Goal: Check status: Check status

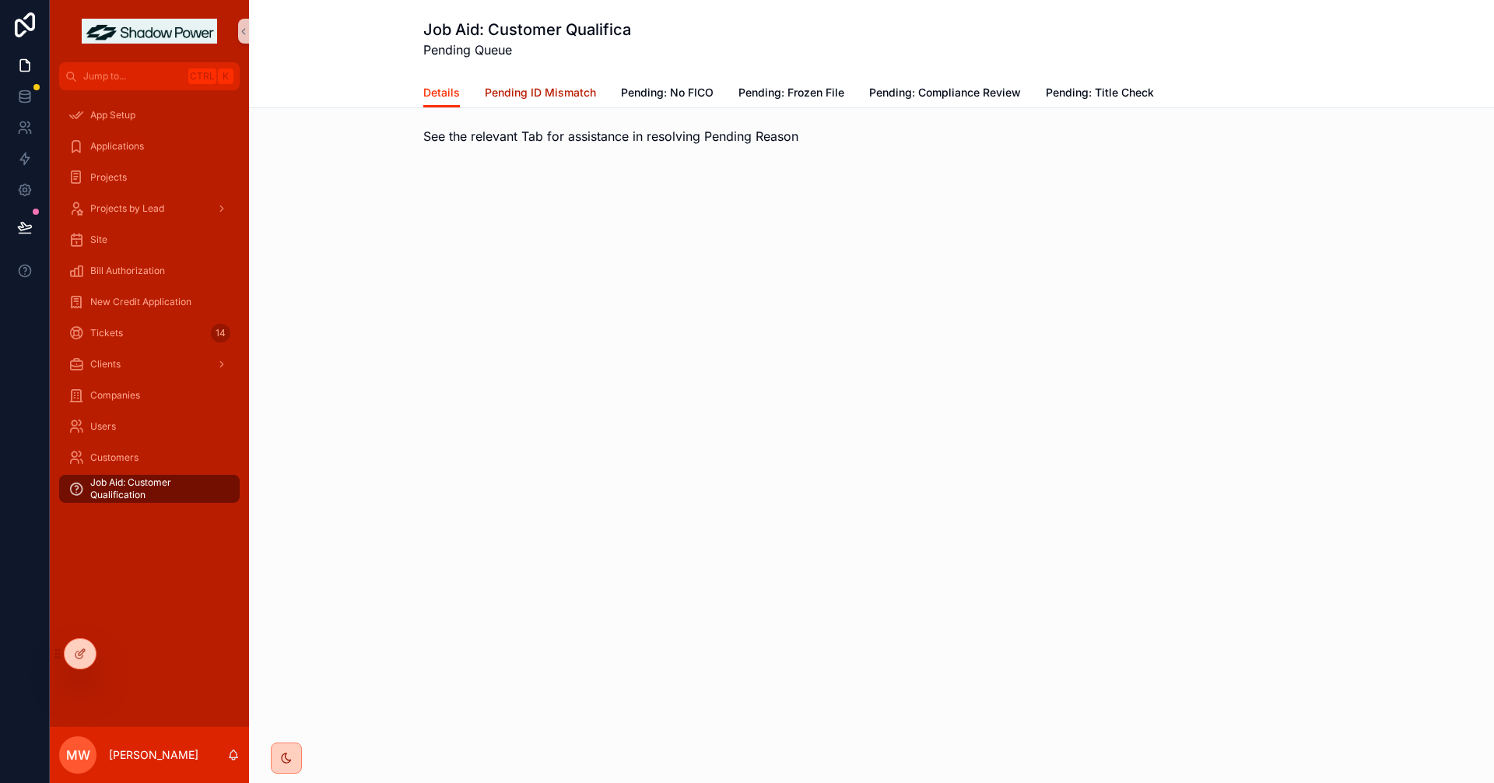
click at [544, 91] on span "Pending ID Mismatch" at bounding box center [540, 93] width 111 height 16
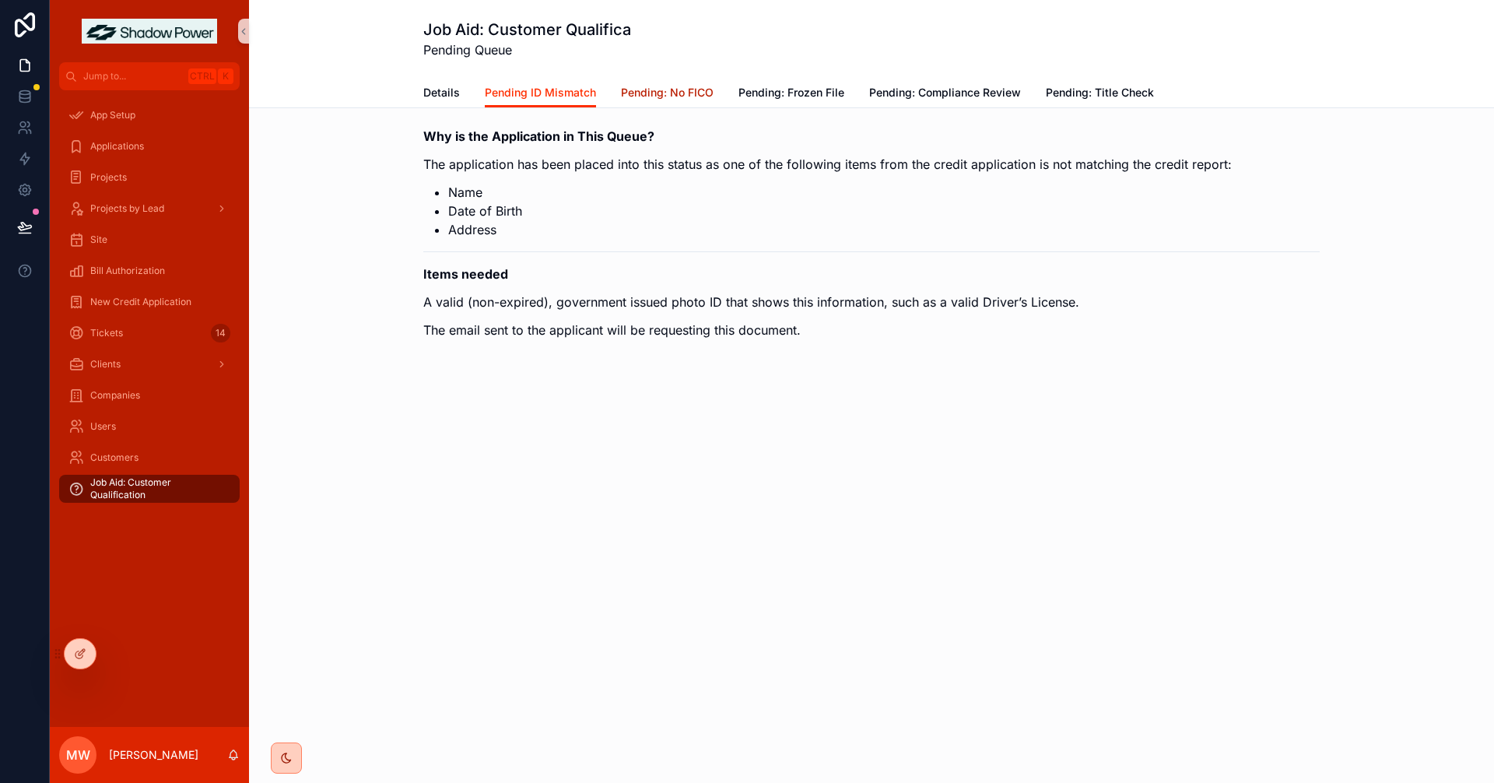
click at [675, 92] on span "Pending: No FICO" at bounding box center [667, 93] width 93 height 16
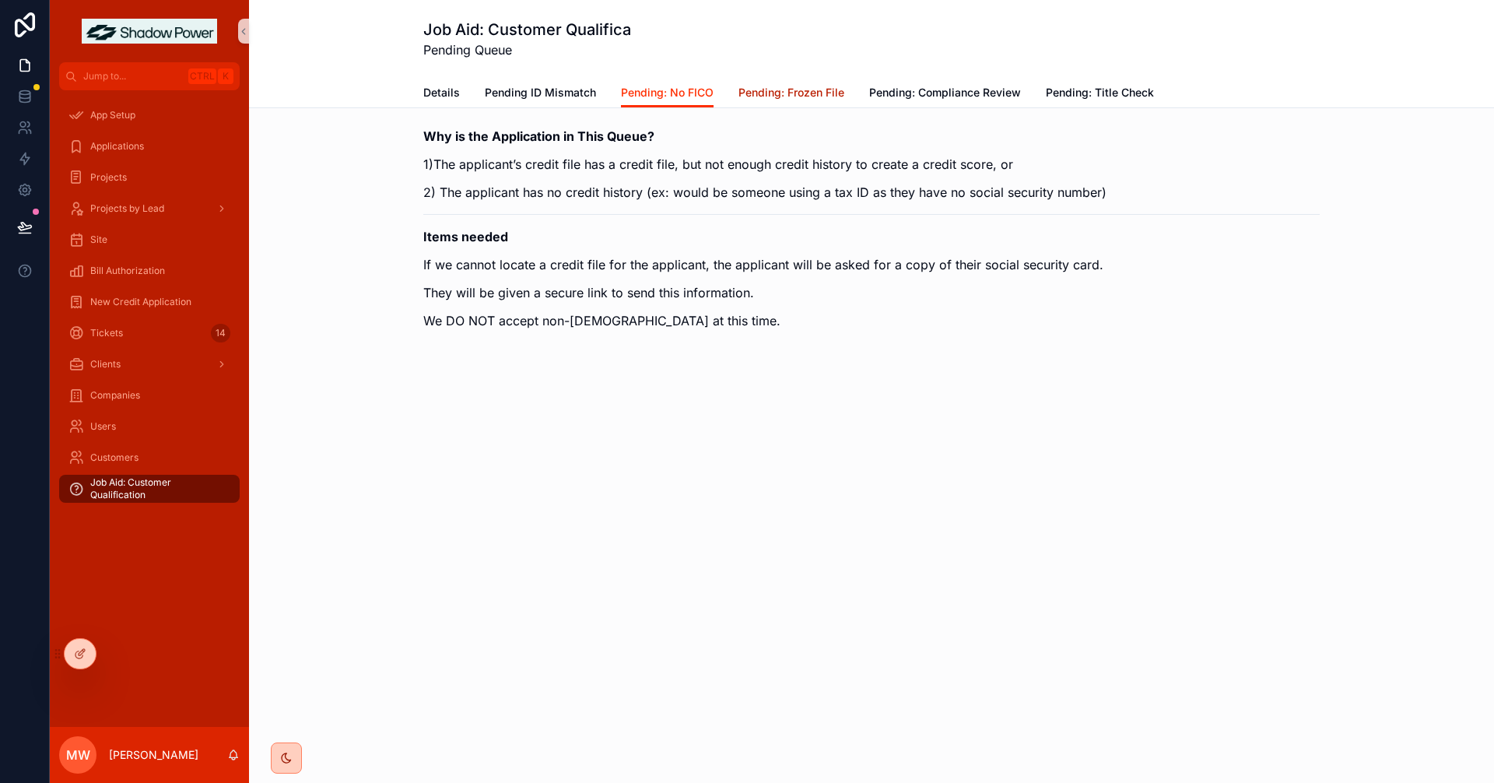
click at [798, 86] on span "Pending: Frozen File" at bounding box center [791, 93] width 106 height 16
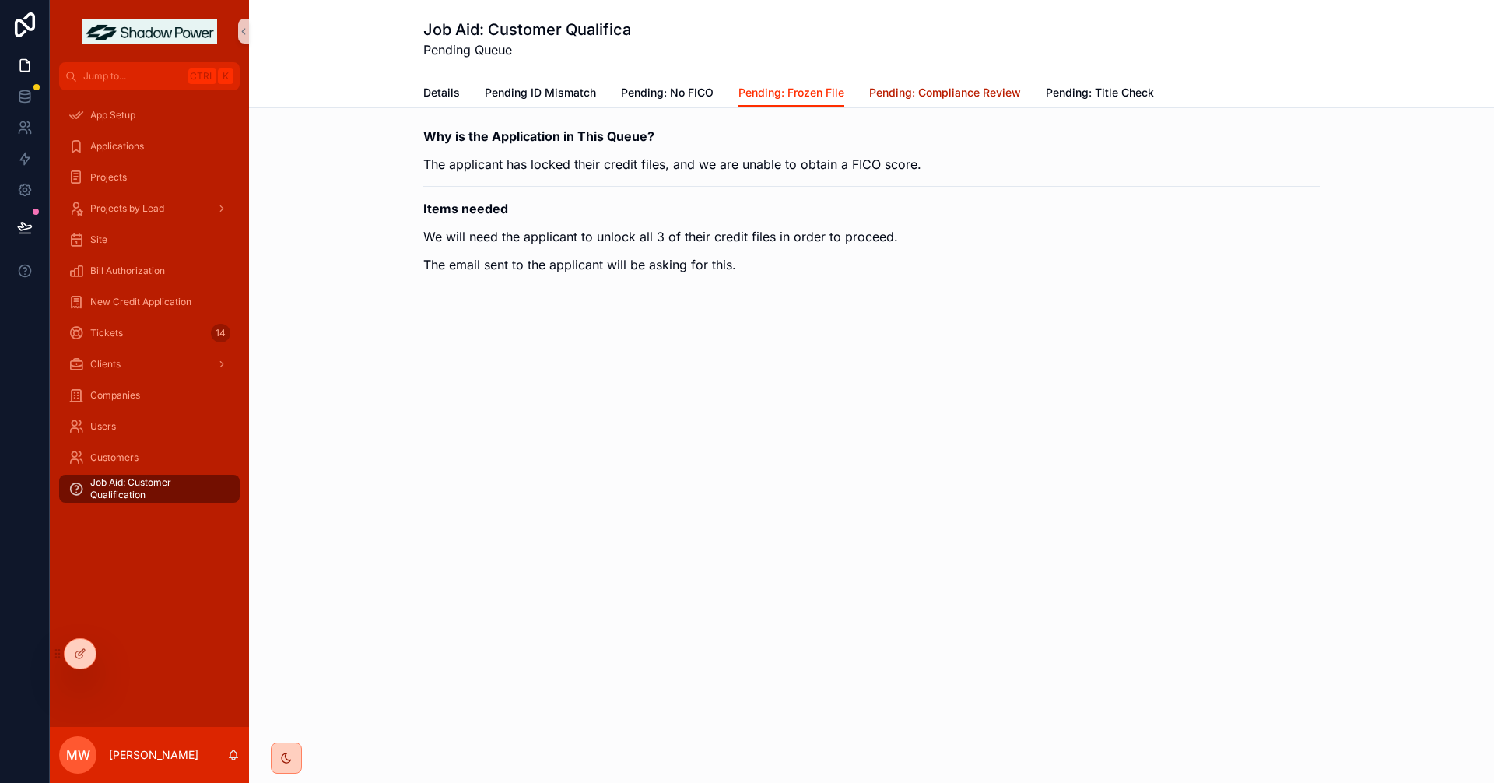
click at [944, 98] on span "Pending: Compliance Review" at bounding box center [945, 93] width 152 height 16
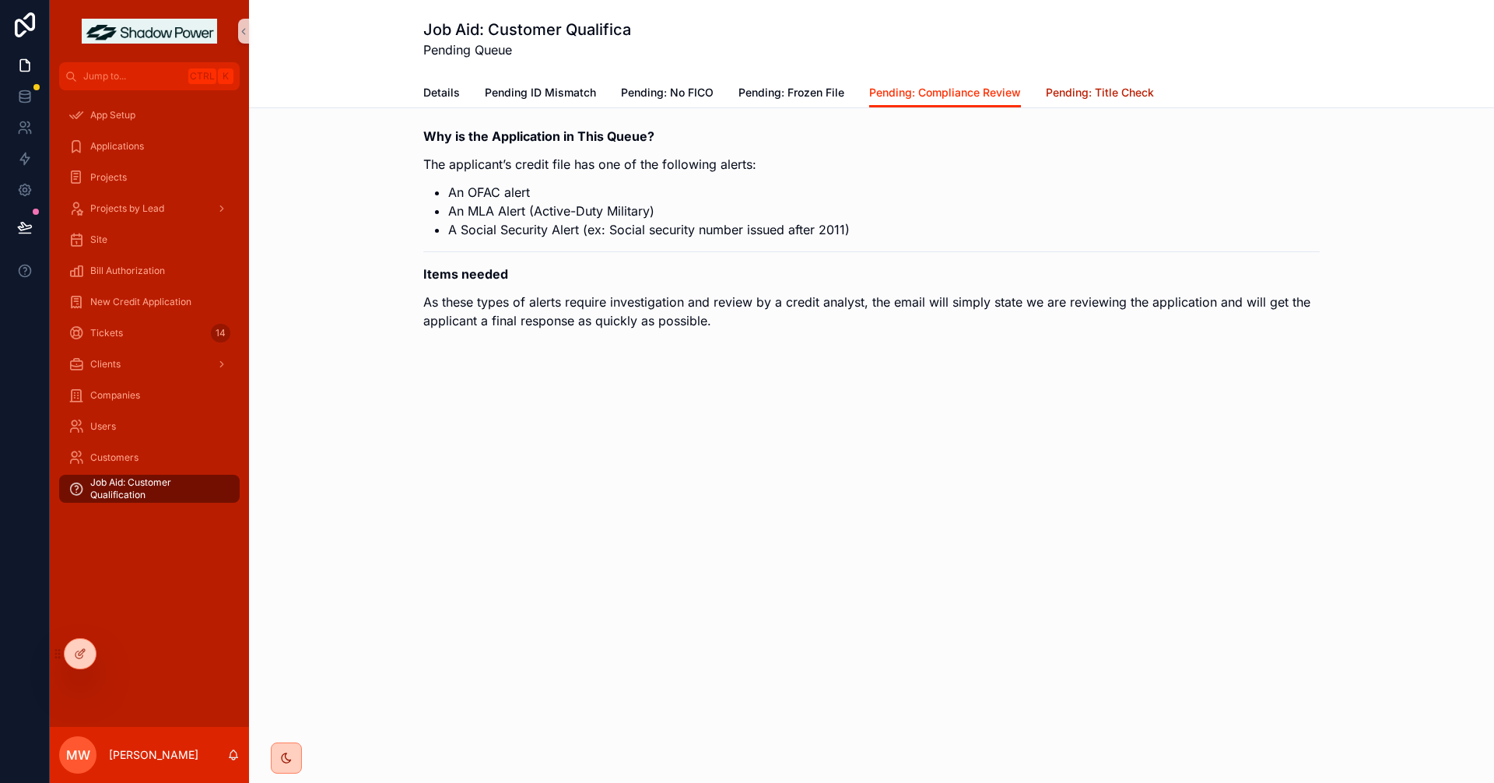
click at [1100, 88] on span "Pending: Title Check" at bounding box center [1100, 93] width 108 height 16
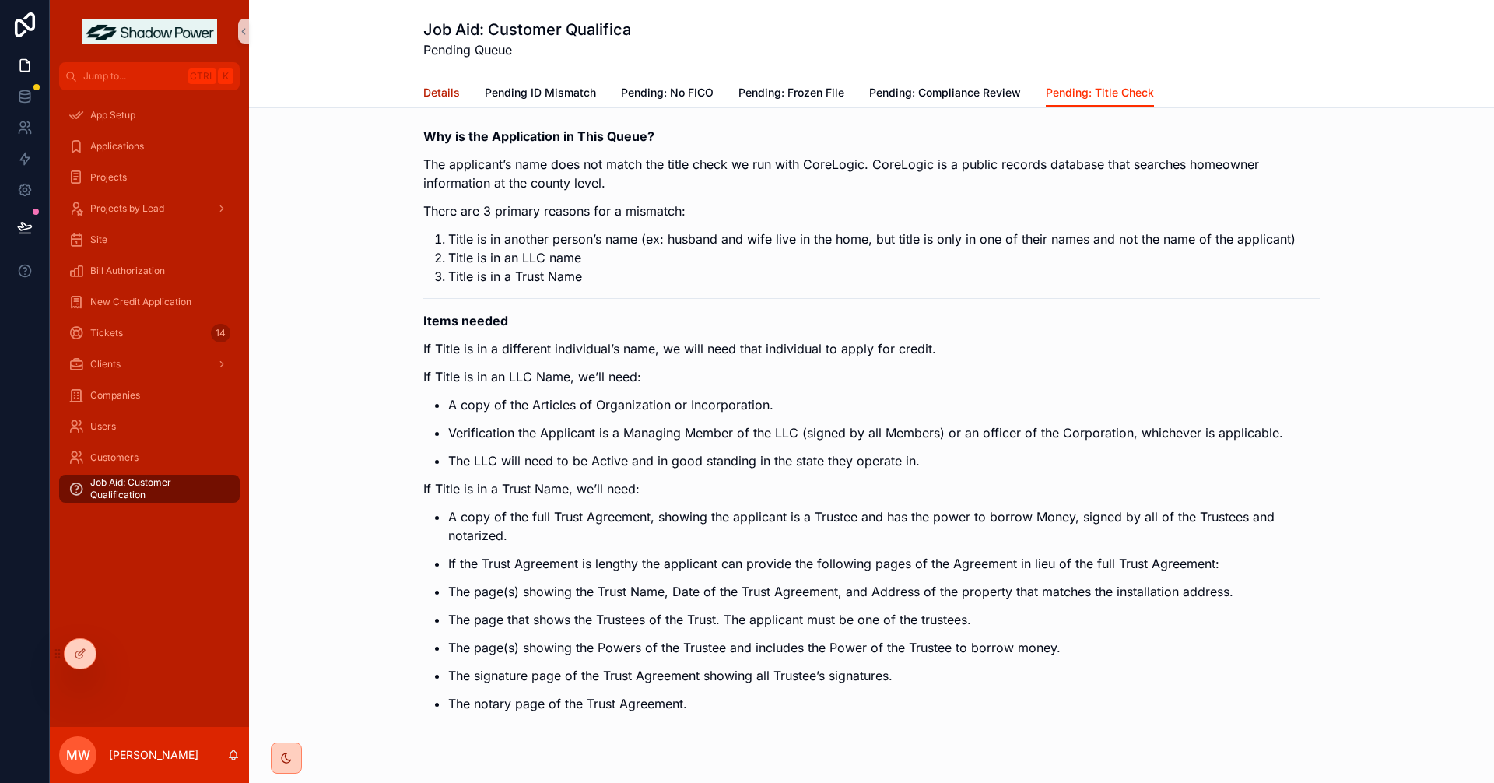
click at [443, 97] on span "Details" at bounding box center [441, 93] width 37 height 16
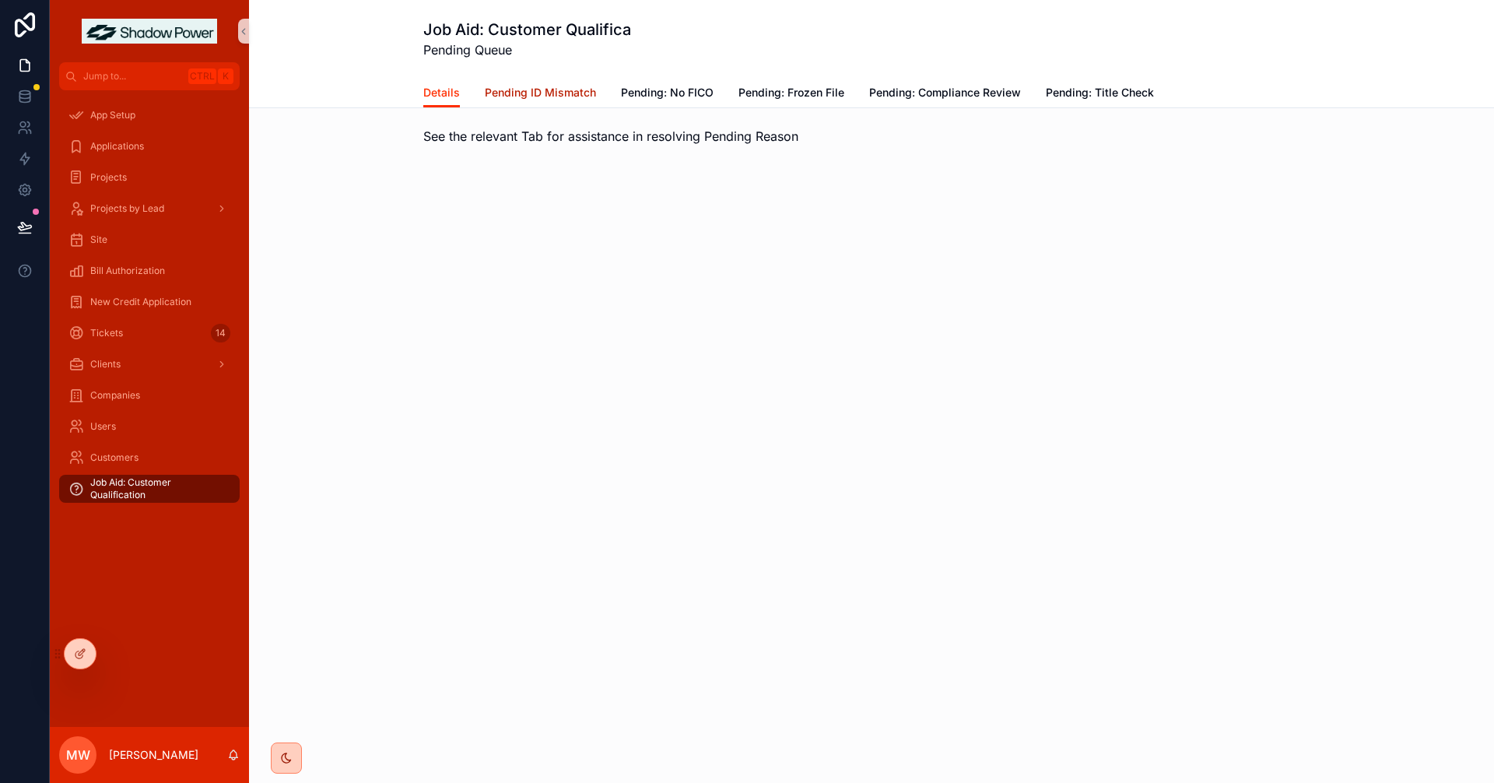
click at [571, 91] on span "Pending ID Mismatch" at bounding box center [540, 93] width 111 height 16
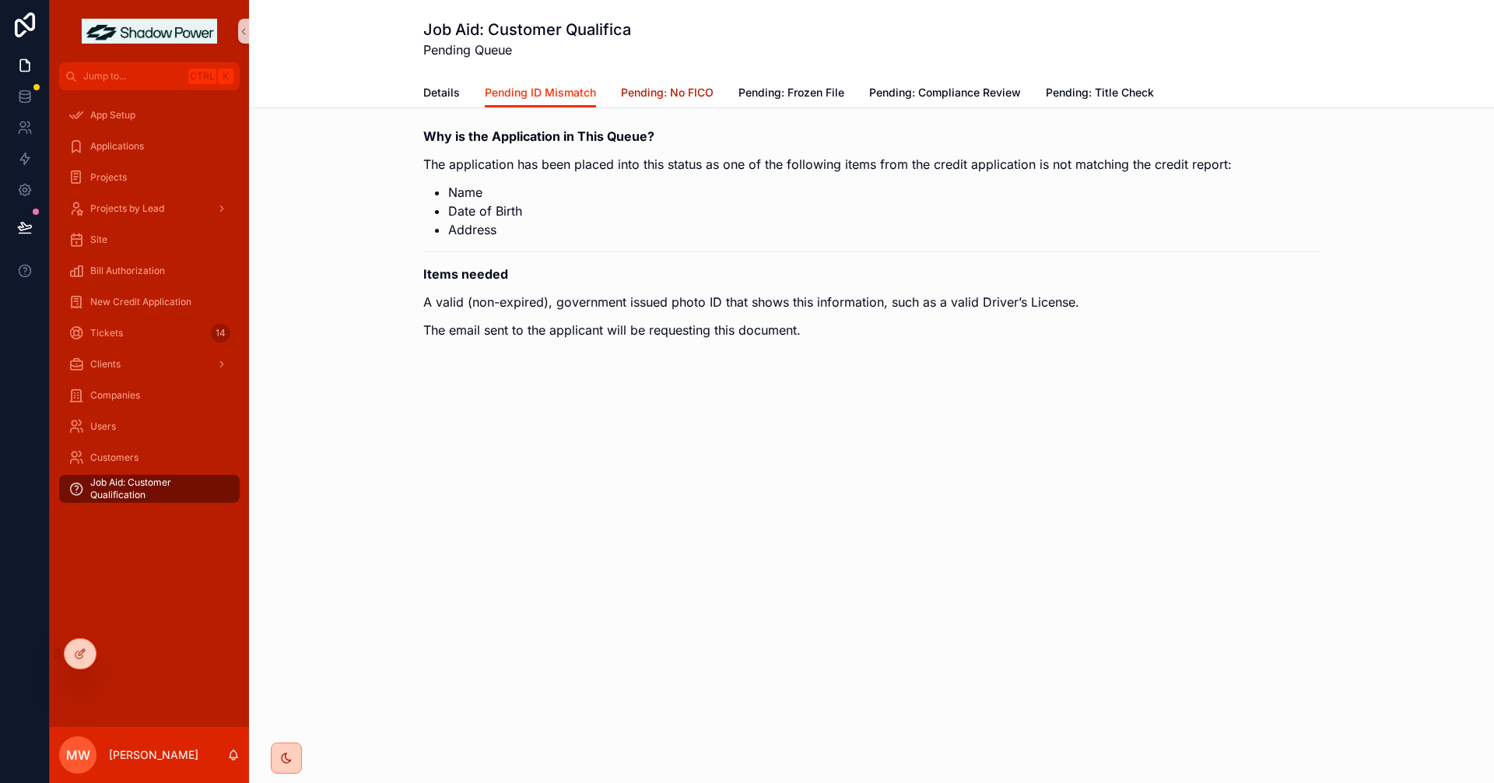
click at [672, 93] on span "Pending: No FICO" at bounding box center [667, 93] width 93 height 16
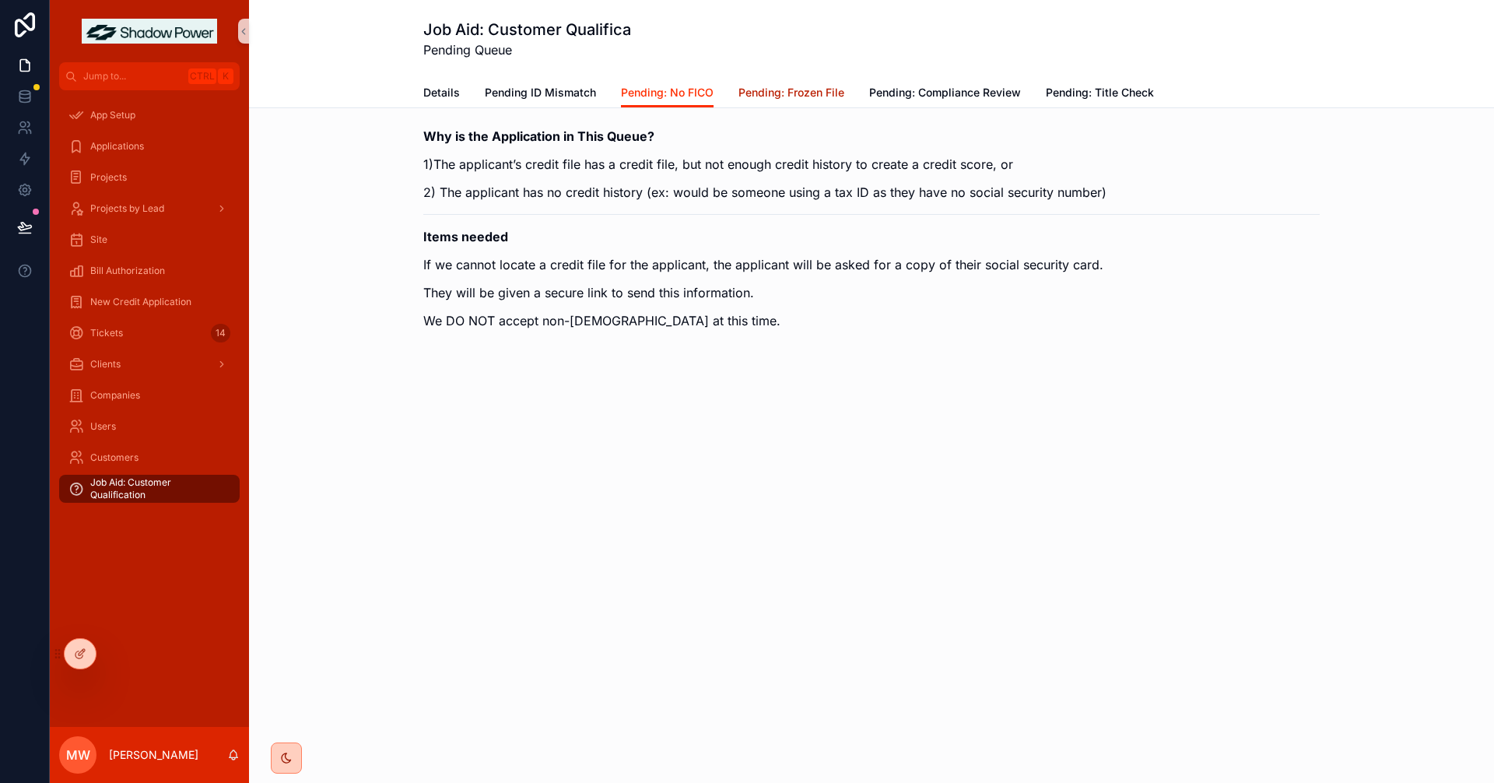
click at [774, 96] on span "Pending: Frozen File" at bounding box center [791, 93] width 106 height 16
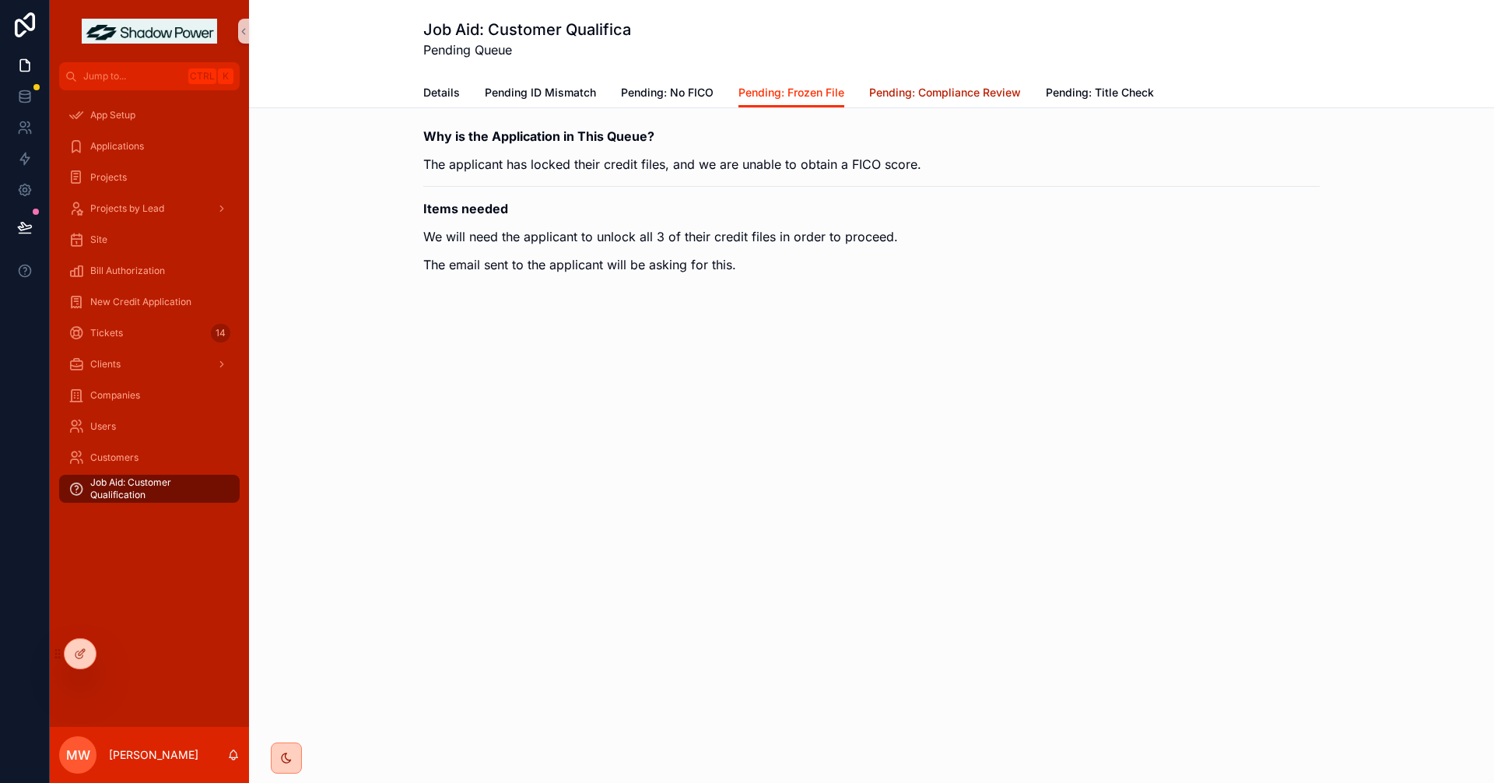
click at [935, 93] on span "Pending: Compliance Review" at bounding box center [945, 93] width 152 height 16
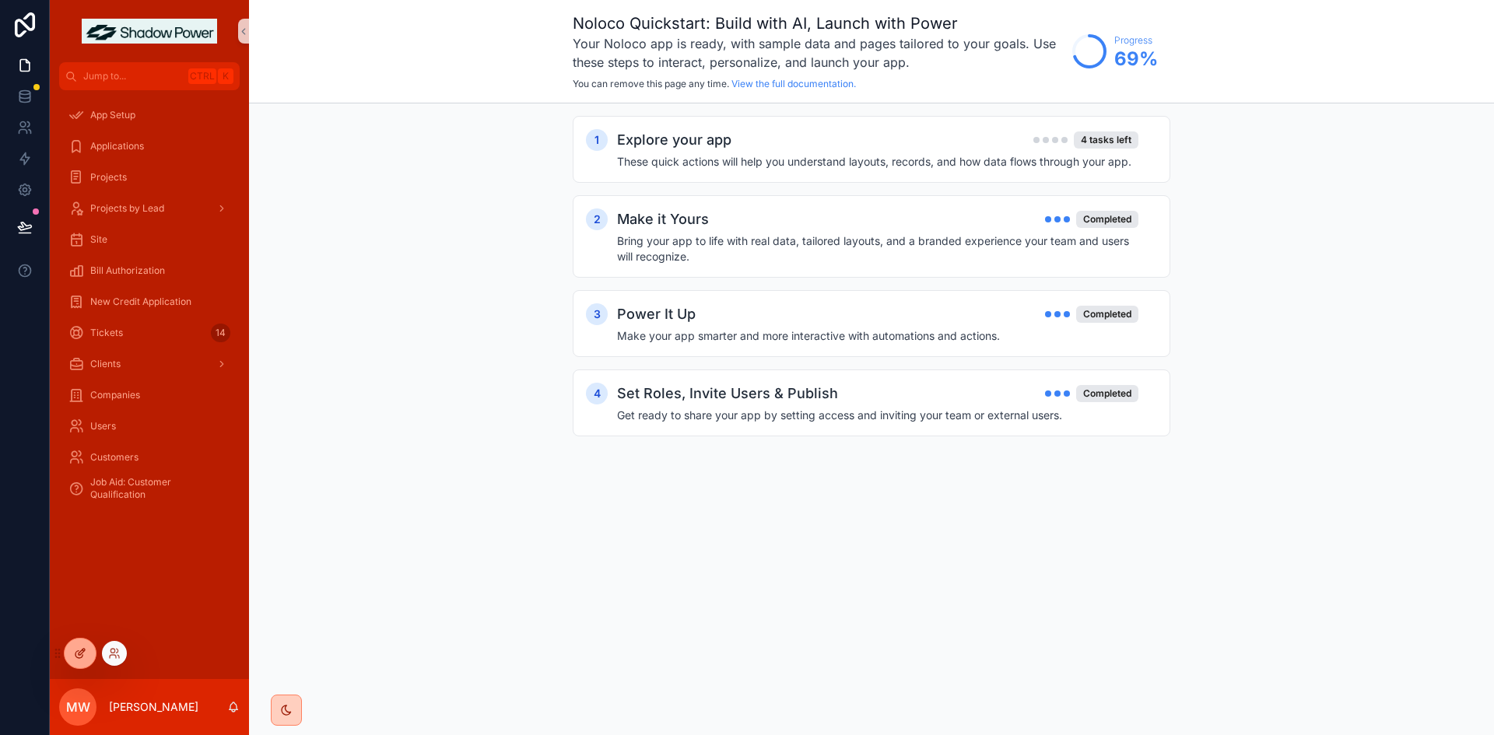
click at [76, 659] on div at bounding box center [80, 654] width 31 height 30
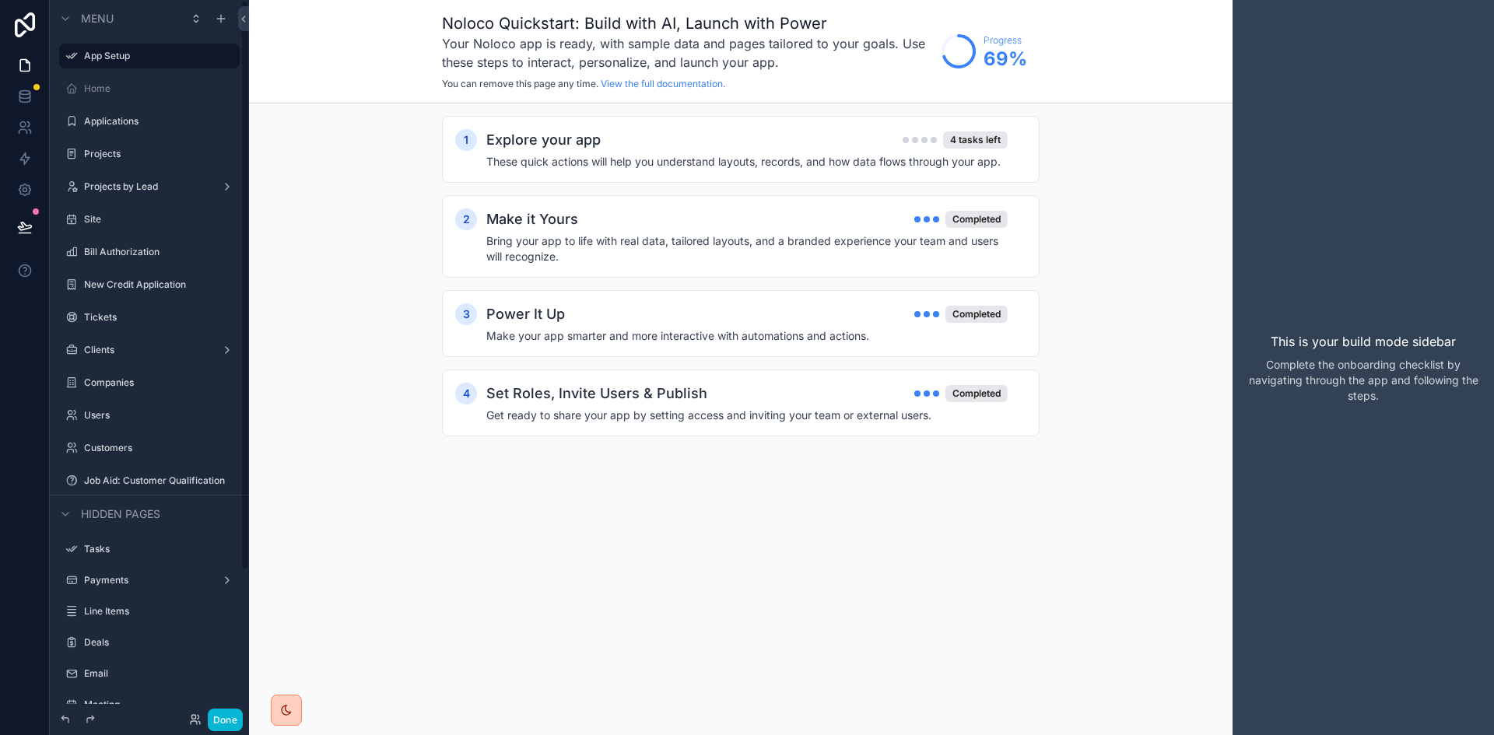
click at [76, 658] on div "scrollable content" at bounding box center [149, 658] width 199 height 3
click at [154, 125] on label "Applications" at bounding box center [146, 121] width 125 height 12
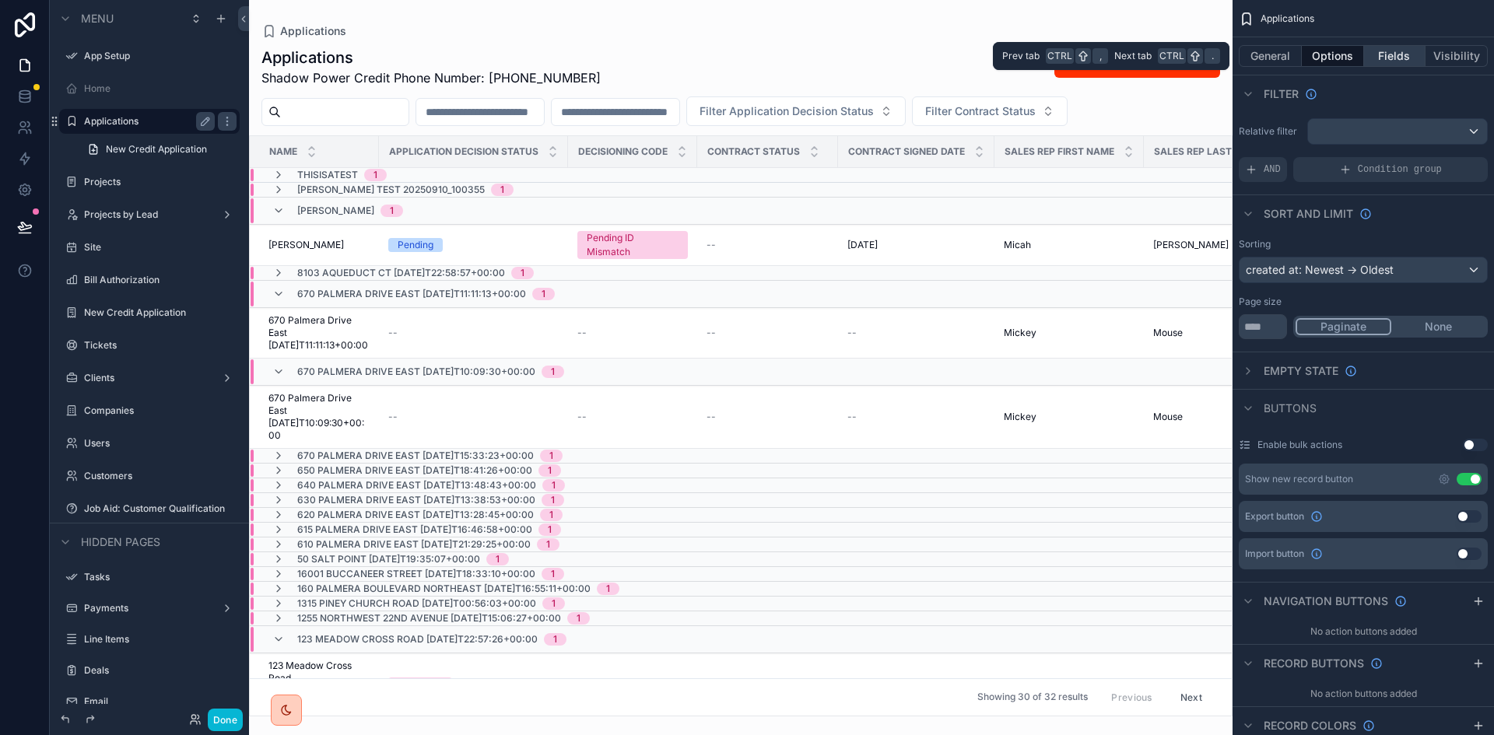
click at [1395, 58] on button "Fields" at bounding box center [1395, 56] width 62 height 22
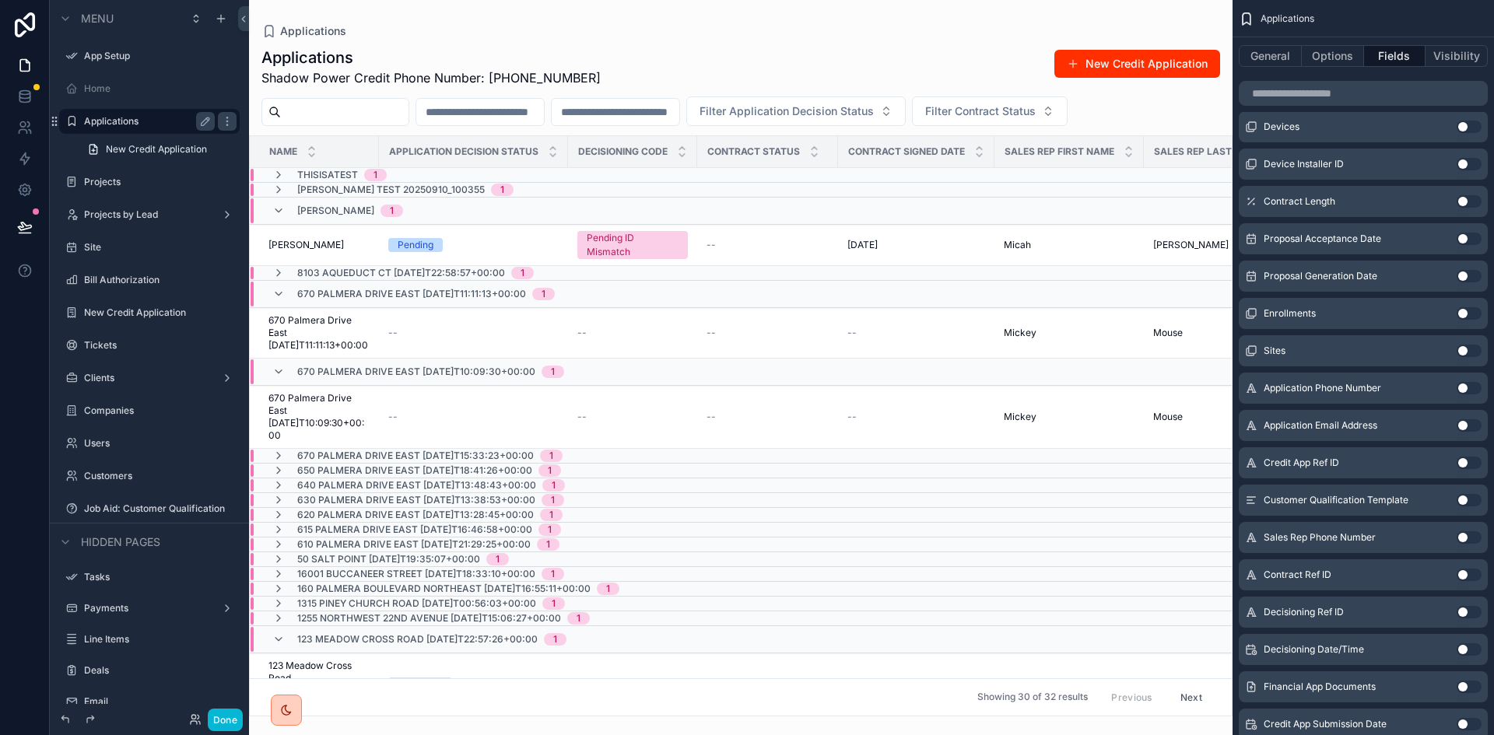
scroll to position [778, 0]
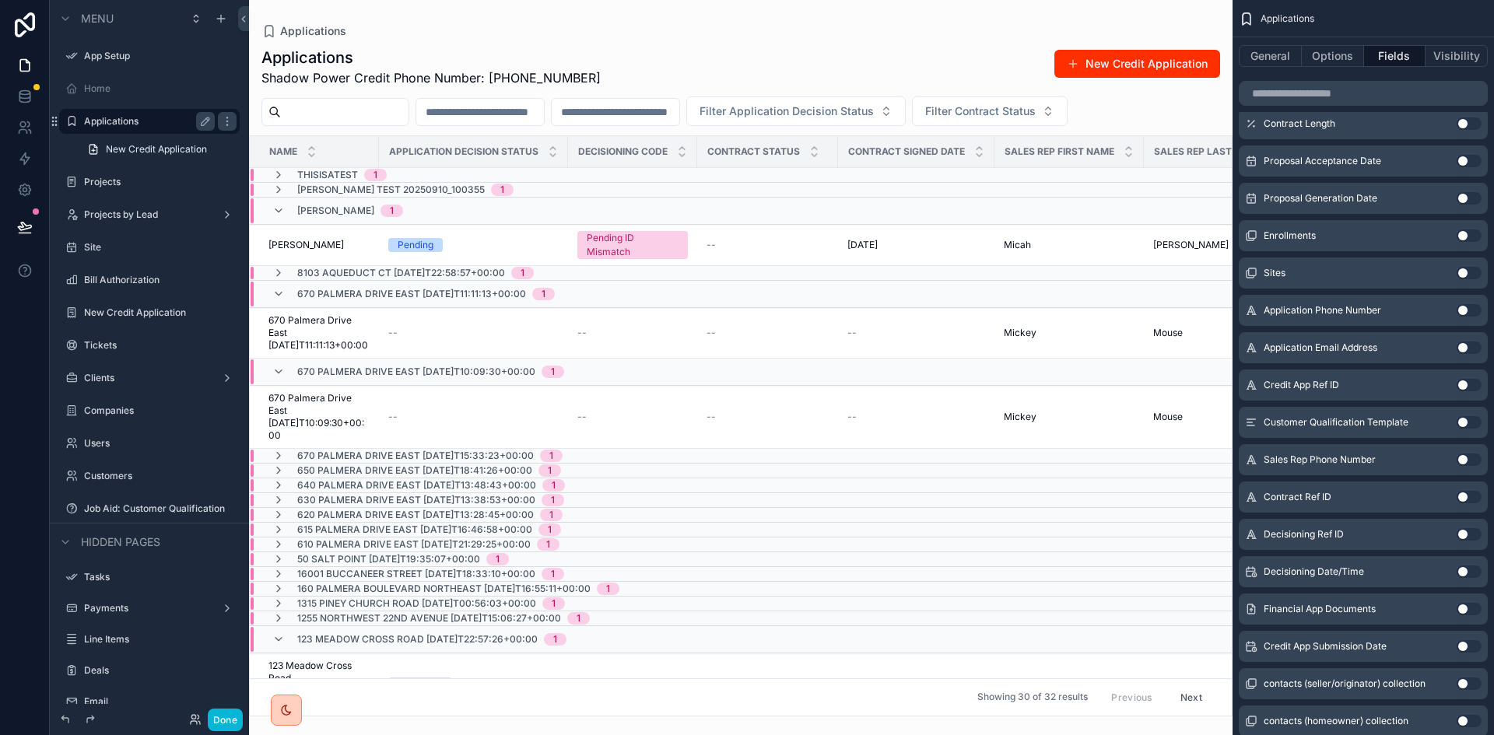
click at [1461, 644] on button "Use setting" at bounding box center [1469, 646] width 25 height 12
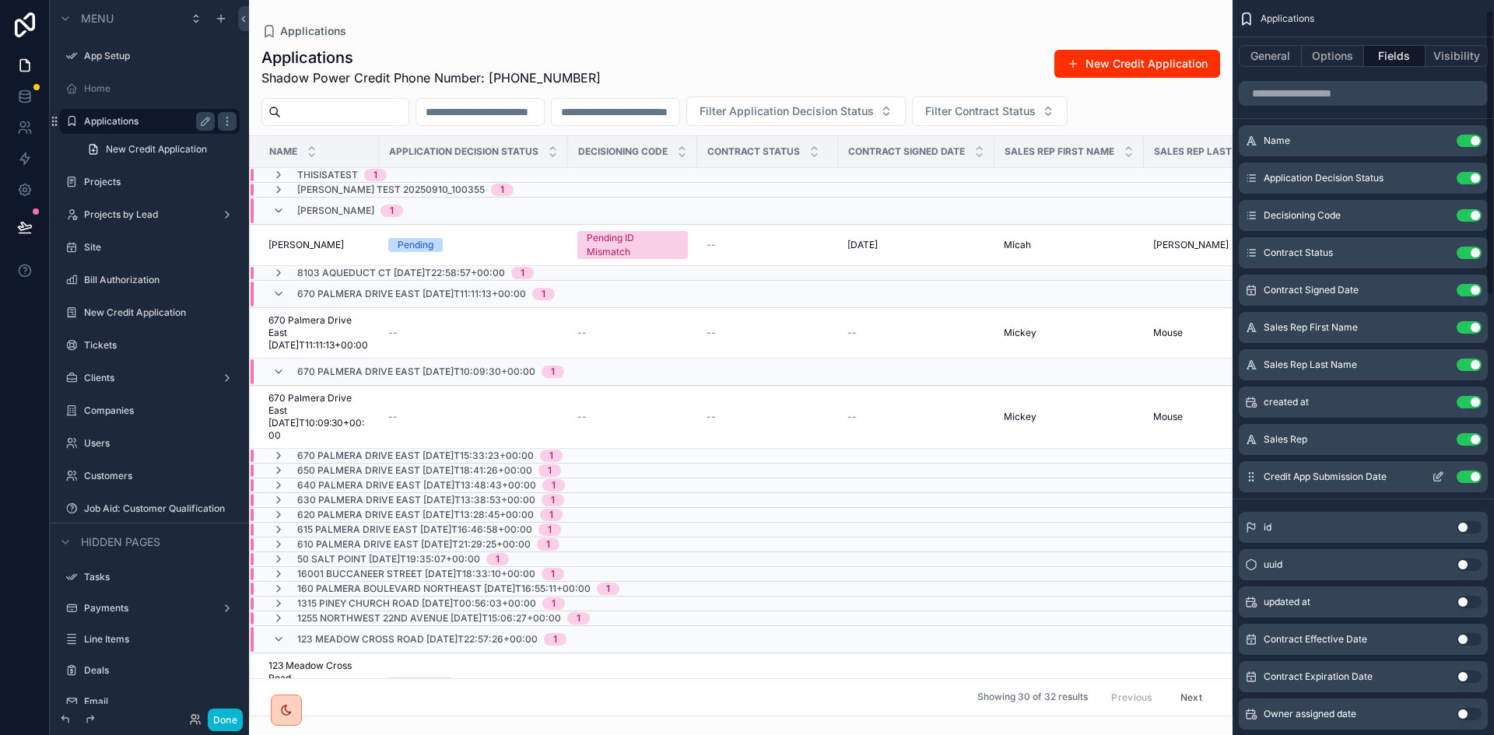
scroll to position [0, 0]
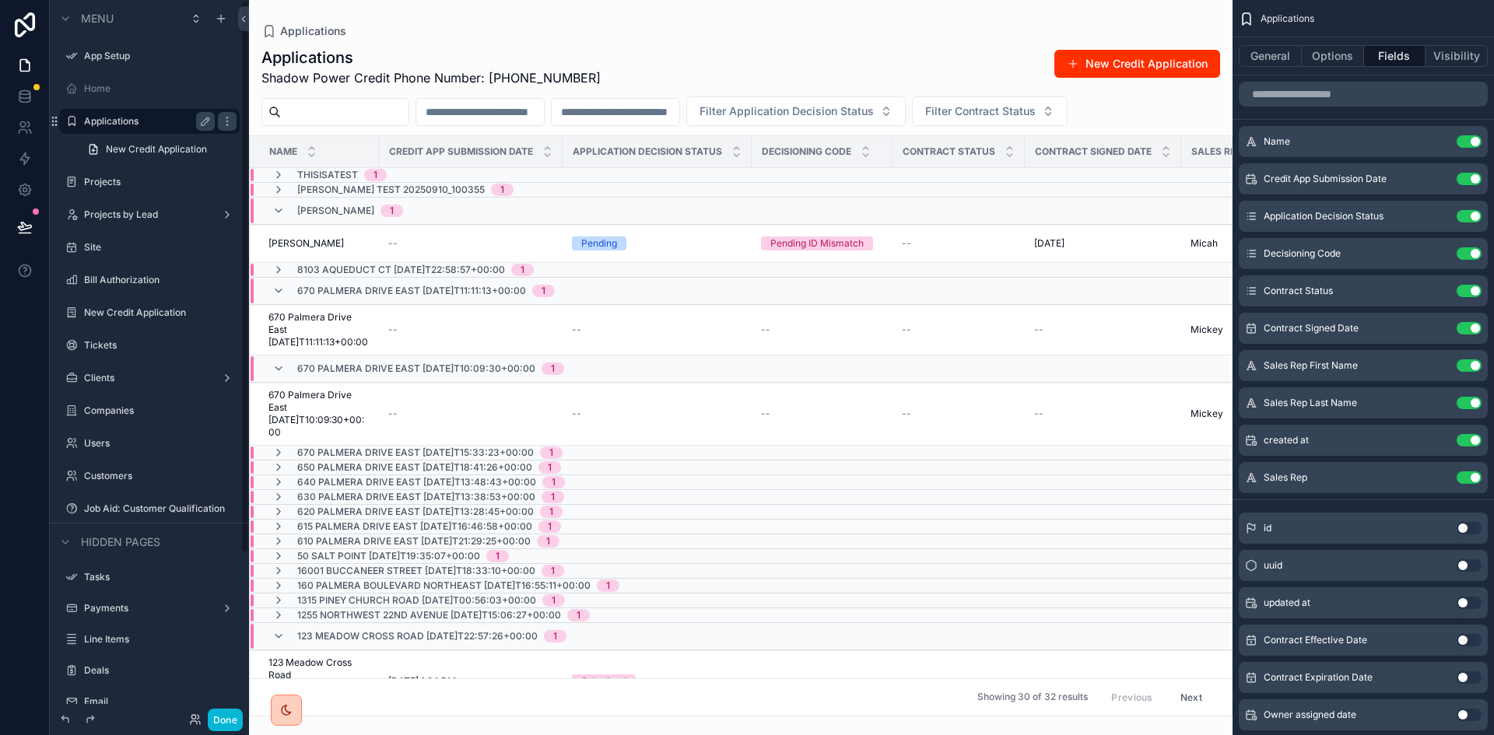
click at [306, 246] on div "scrollable content" at bounding box center [741, 367] width 984 height 735
click at [312, 241] on span "[PERSON_NAME]" at bounding box center [305, 243] width 75 height 12
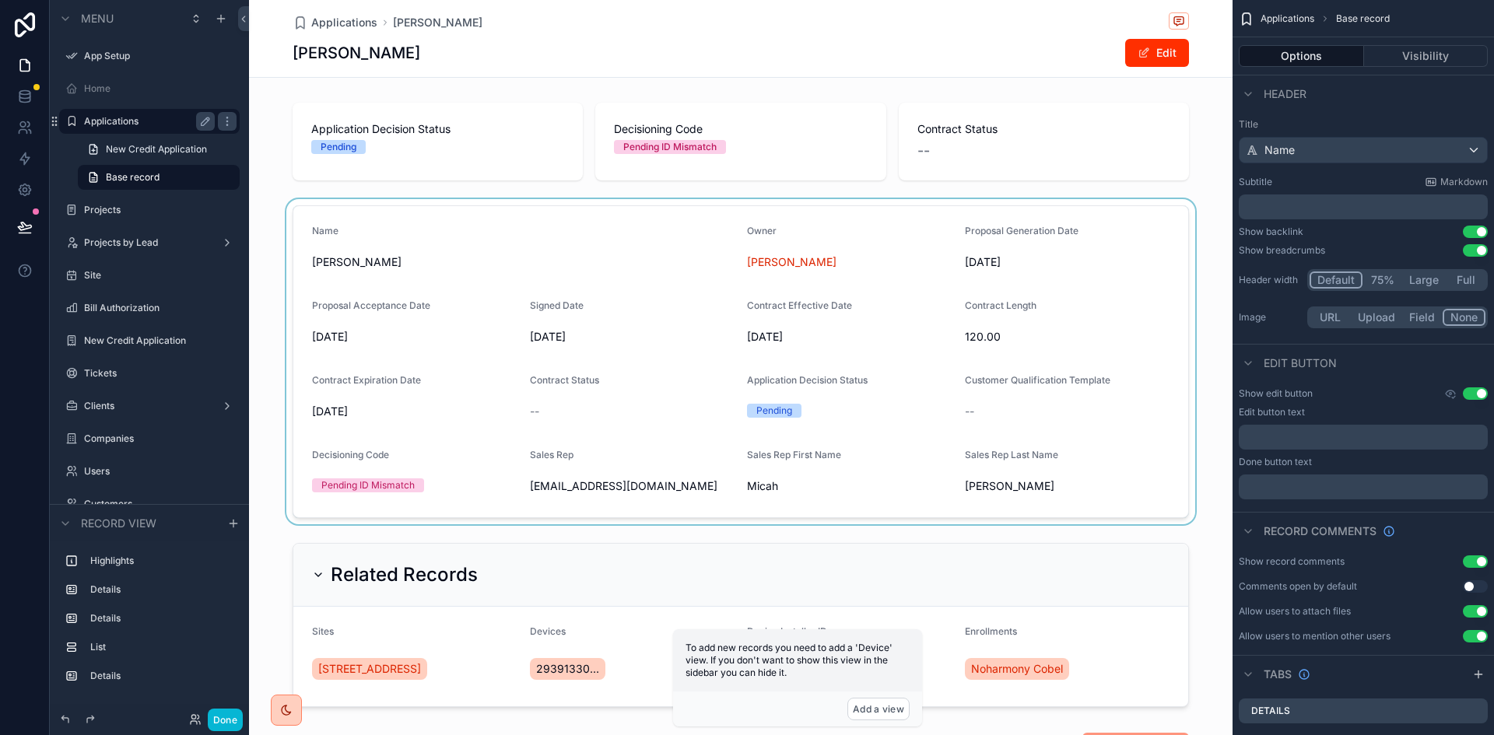
click at [672, 374] on div "scrollable content" at bounding box center [741, 361] width 984 height 325
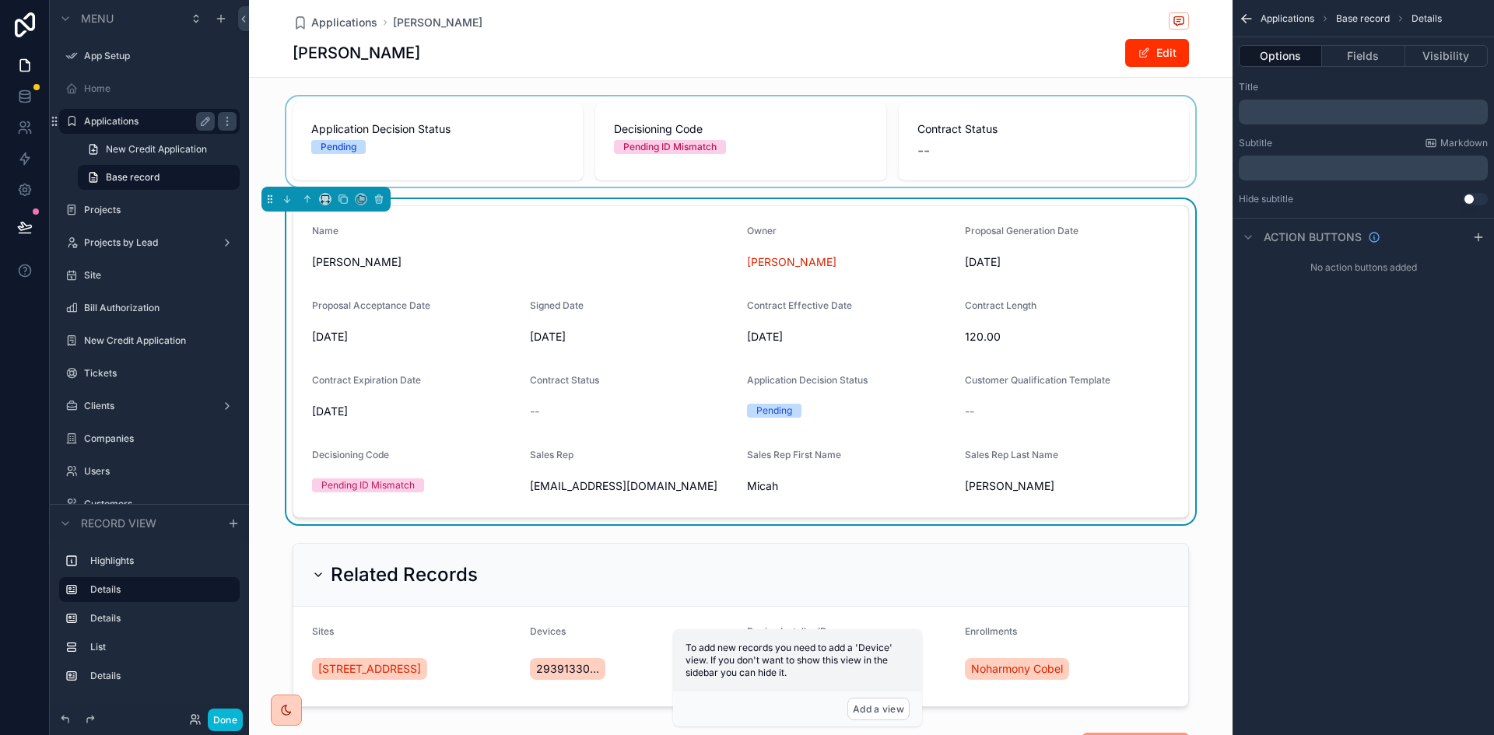
click at [1051, 122] on div "scrollable content" at bounding box center [741, 141] width 984 height 90
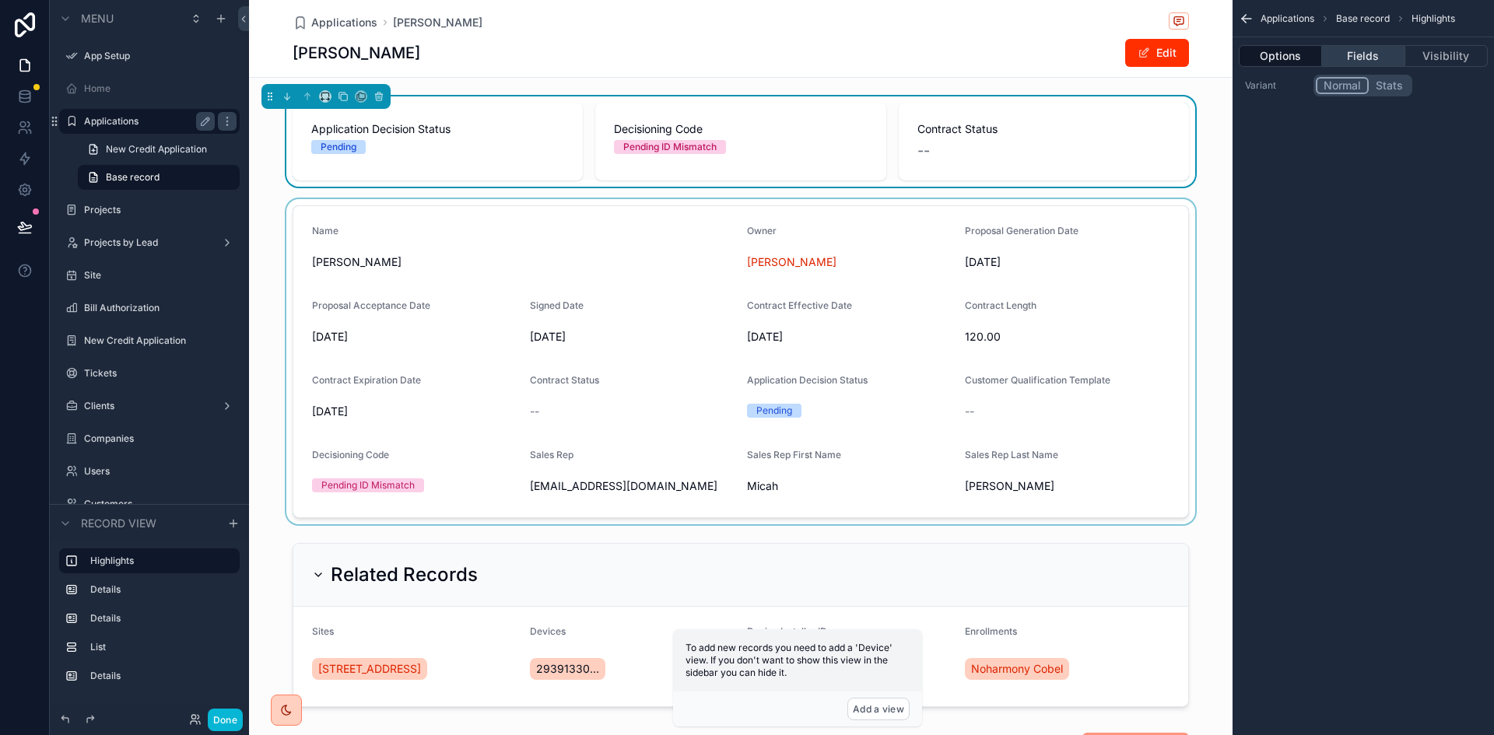
click at [1367, 51] on button "Fields" at bounding box center [1363, 56] width 82 height 22
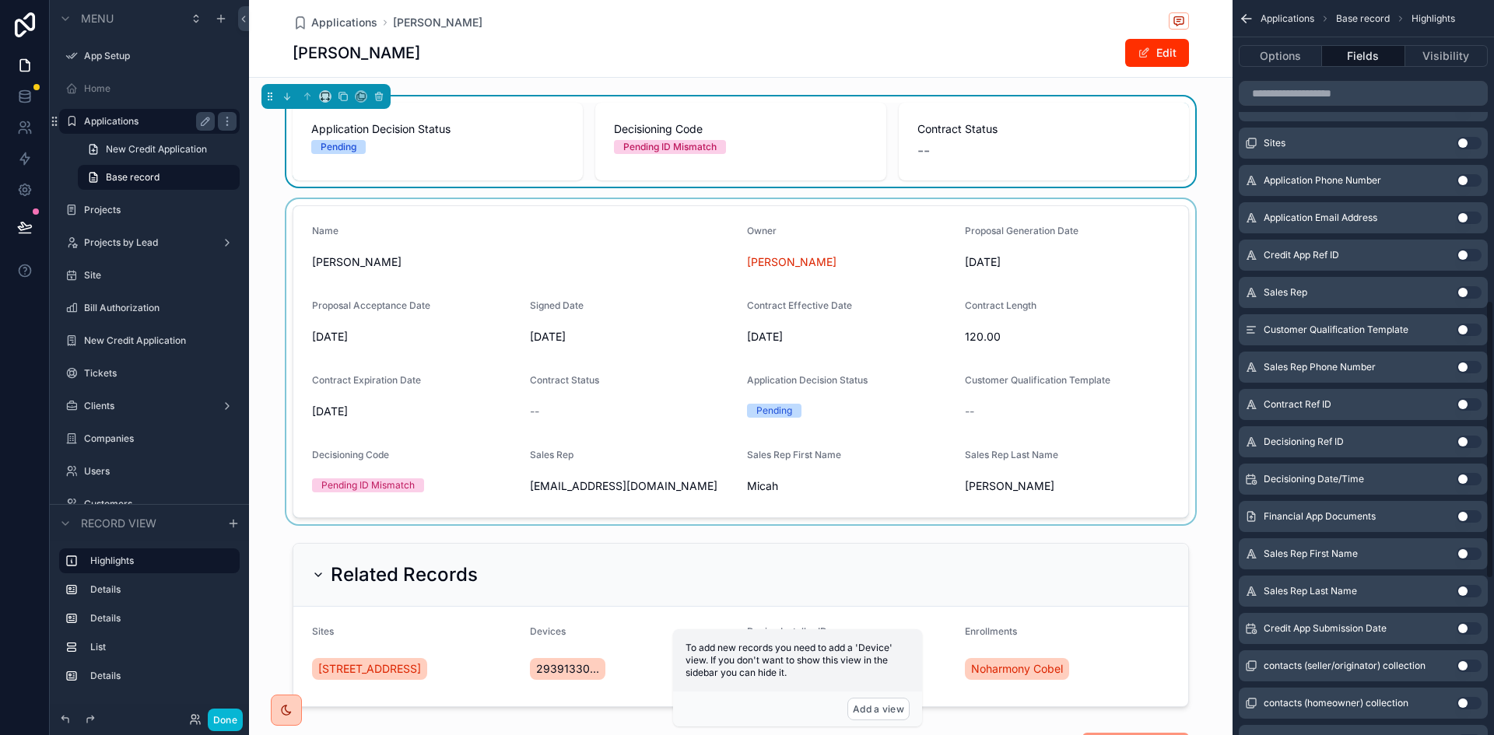
scroll to position [856, 0]
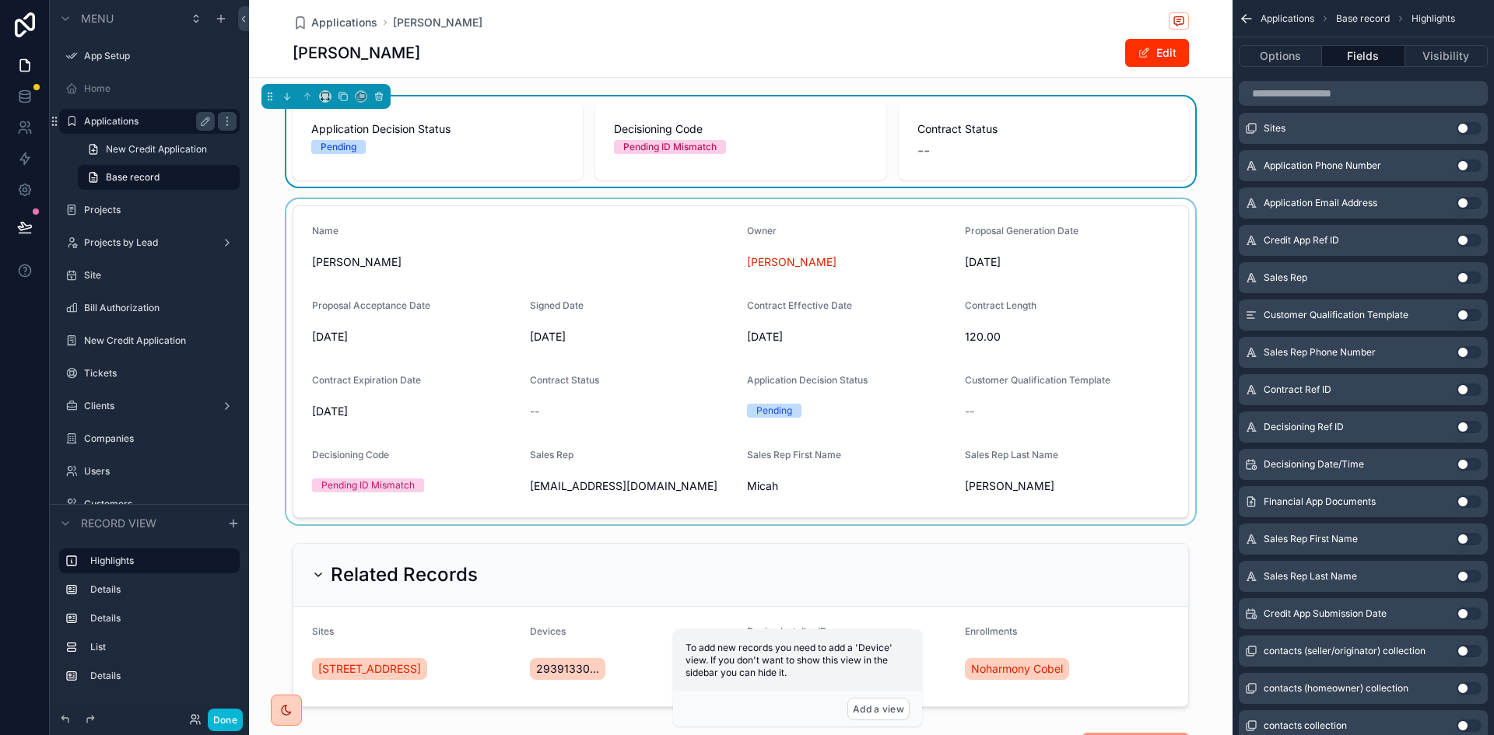
click at [1466, 612] on button "Use setting" at bounding box center [1469, 614] width 25 height 12
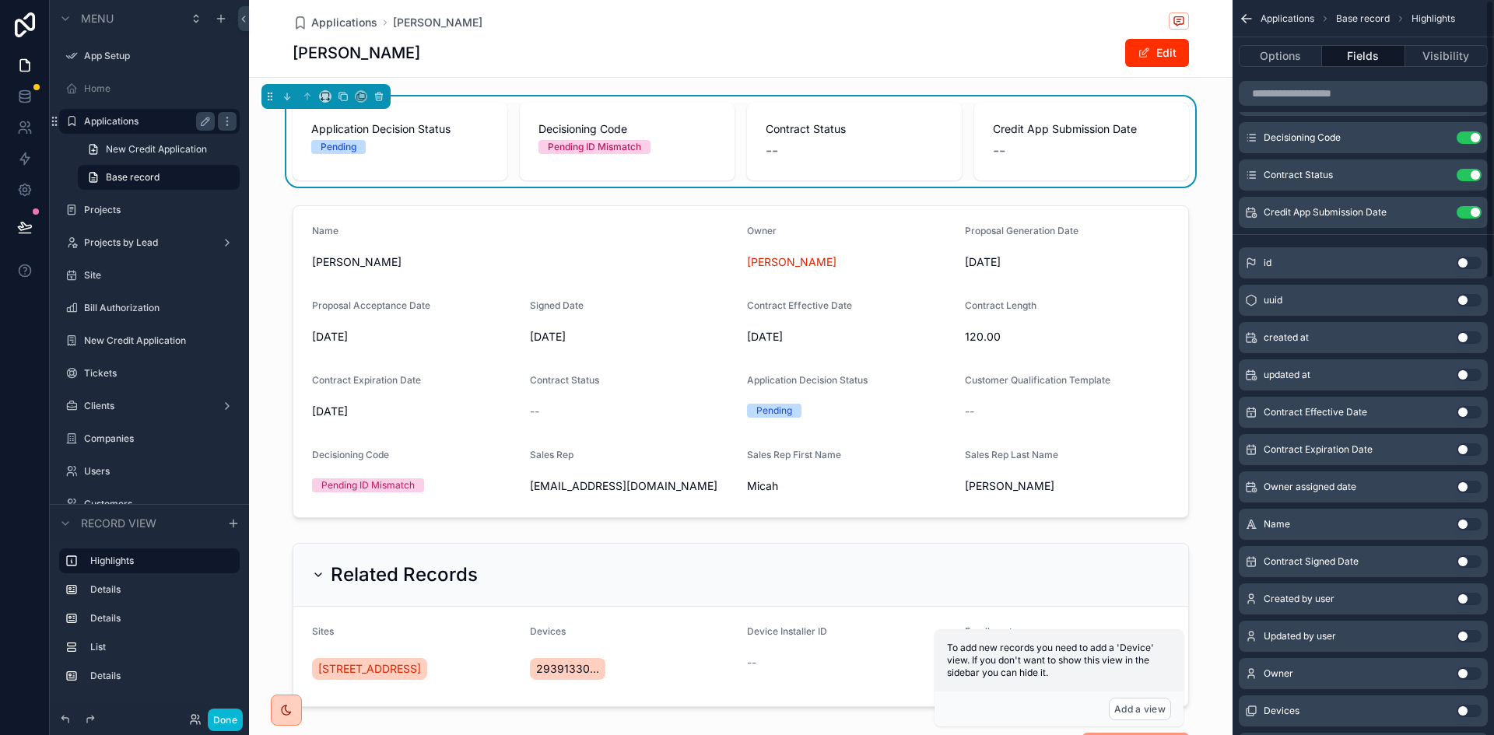
scroll to position [0, 0]
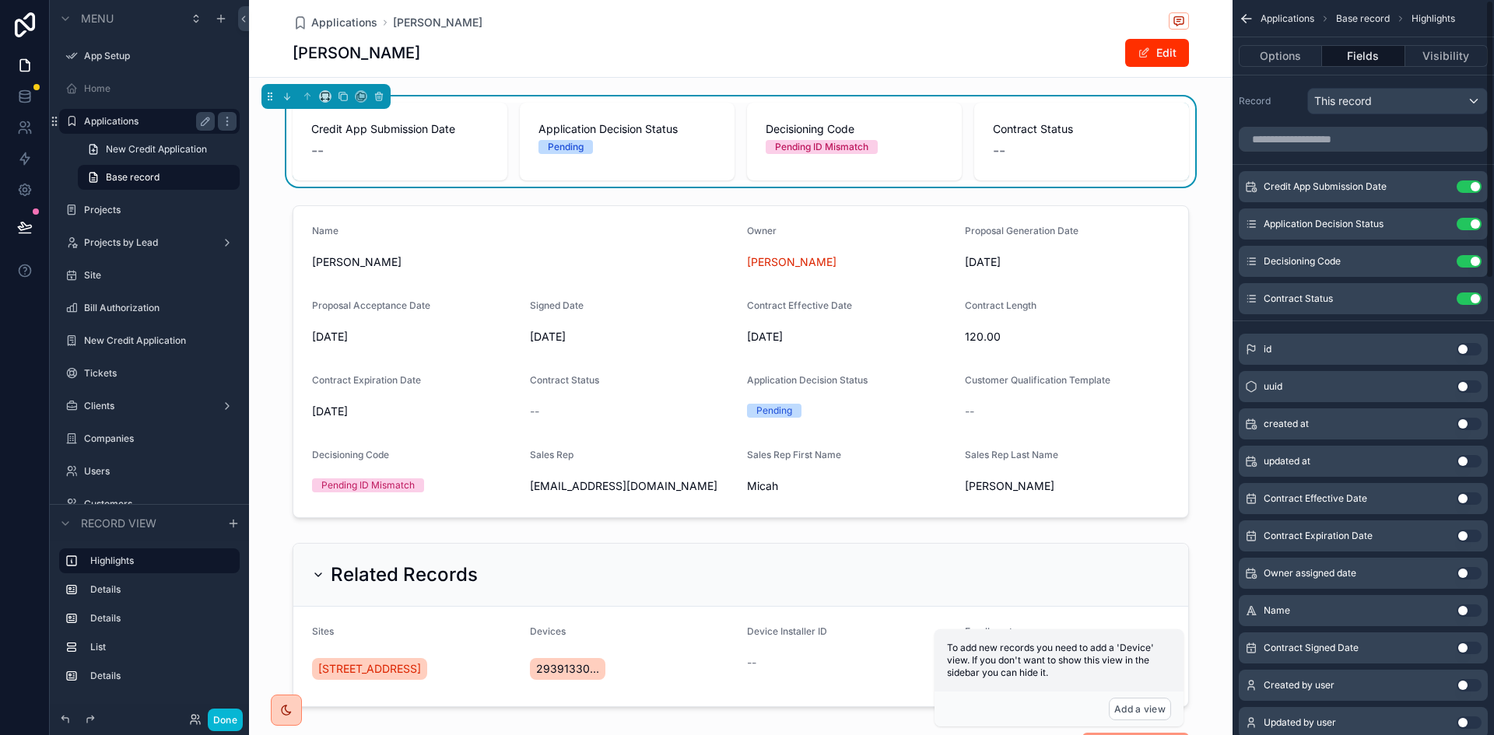
click at [1248, 21] on icon "scrollable content" at bounding box center [1247, 19] width 16 height 16
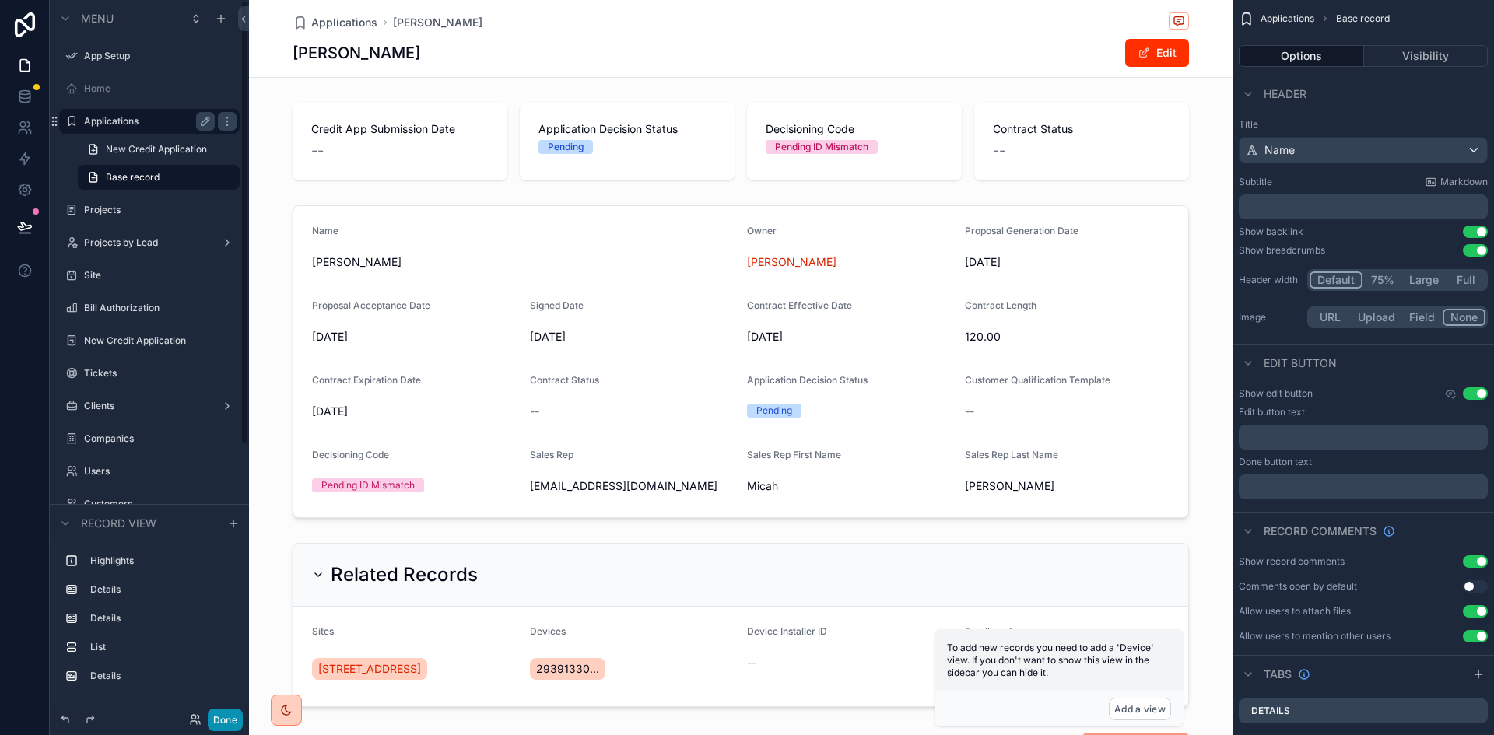
click at [230, 717] on button "Done" at bounding box center [225, 720] width 35 height 23
